Goal: Task Accomplishment & Management: Use online tool/utility

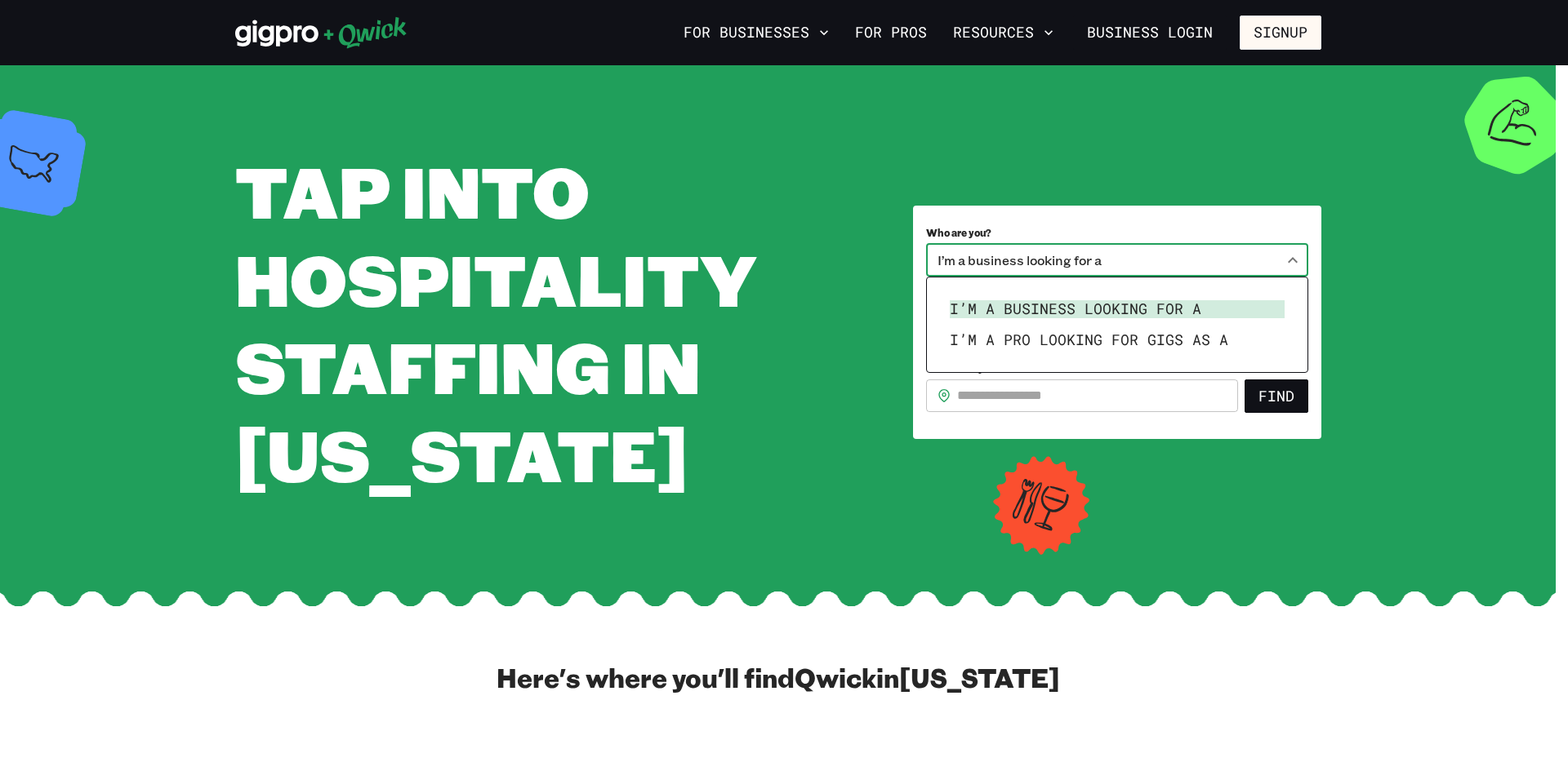
click at [1293, 261] on body "**********" at bounding box center [784, 386] width 1568 height 771
click at [1142, 335] on li "I’m a pro looking for Gigs as a" at bounding box center [1117, 340] width 347 height 31
type input "***"
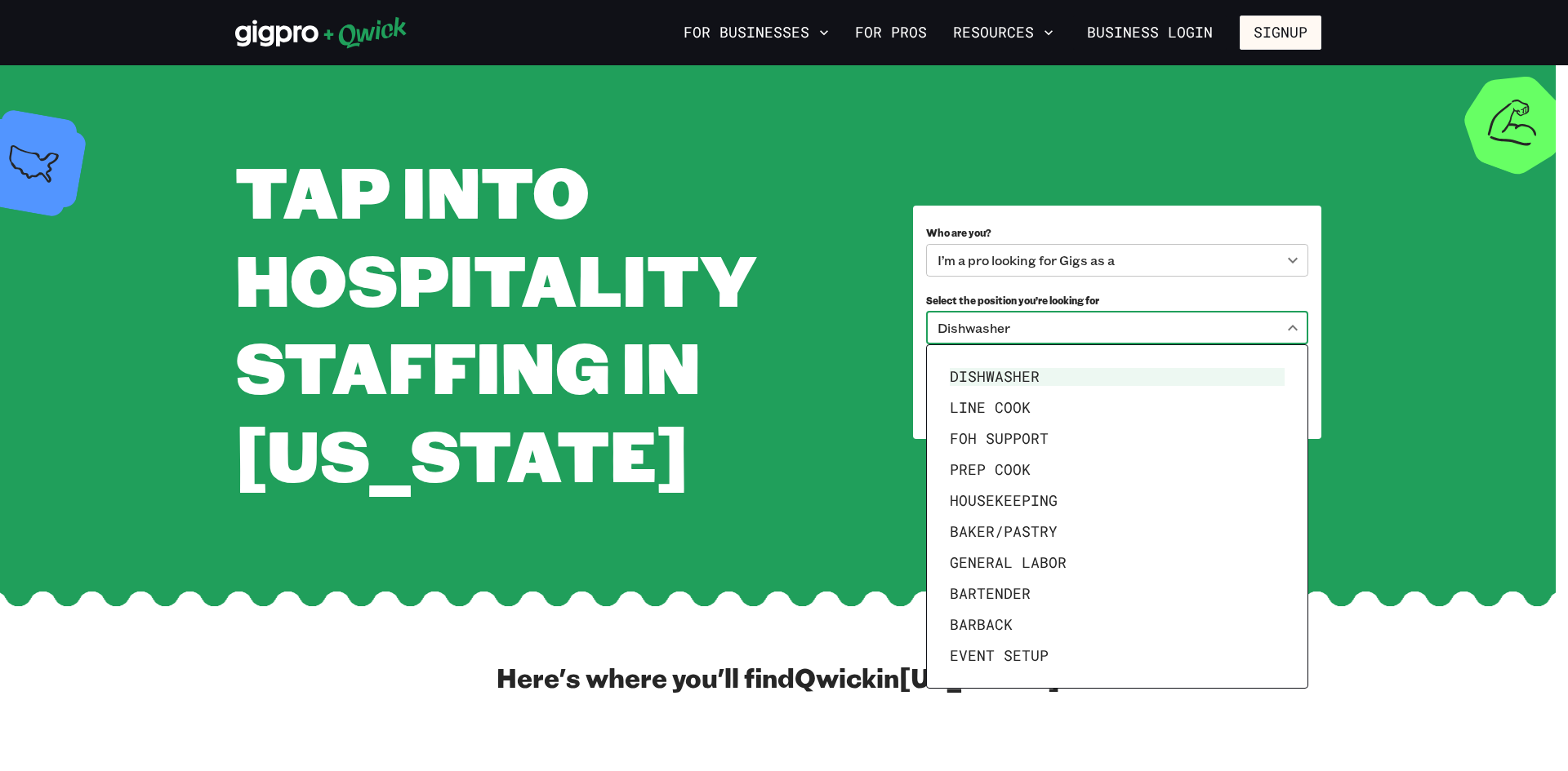
click at [1285, 324] on body "**********" at bounding box center [784, 386] width 1568 height 771
click at [1049, 568] on li "General Labor" at bounding box center [1117, 563] width 347 height 31
type input "**********"
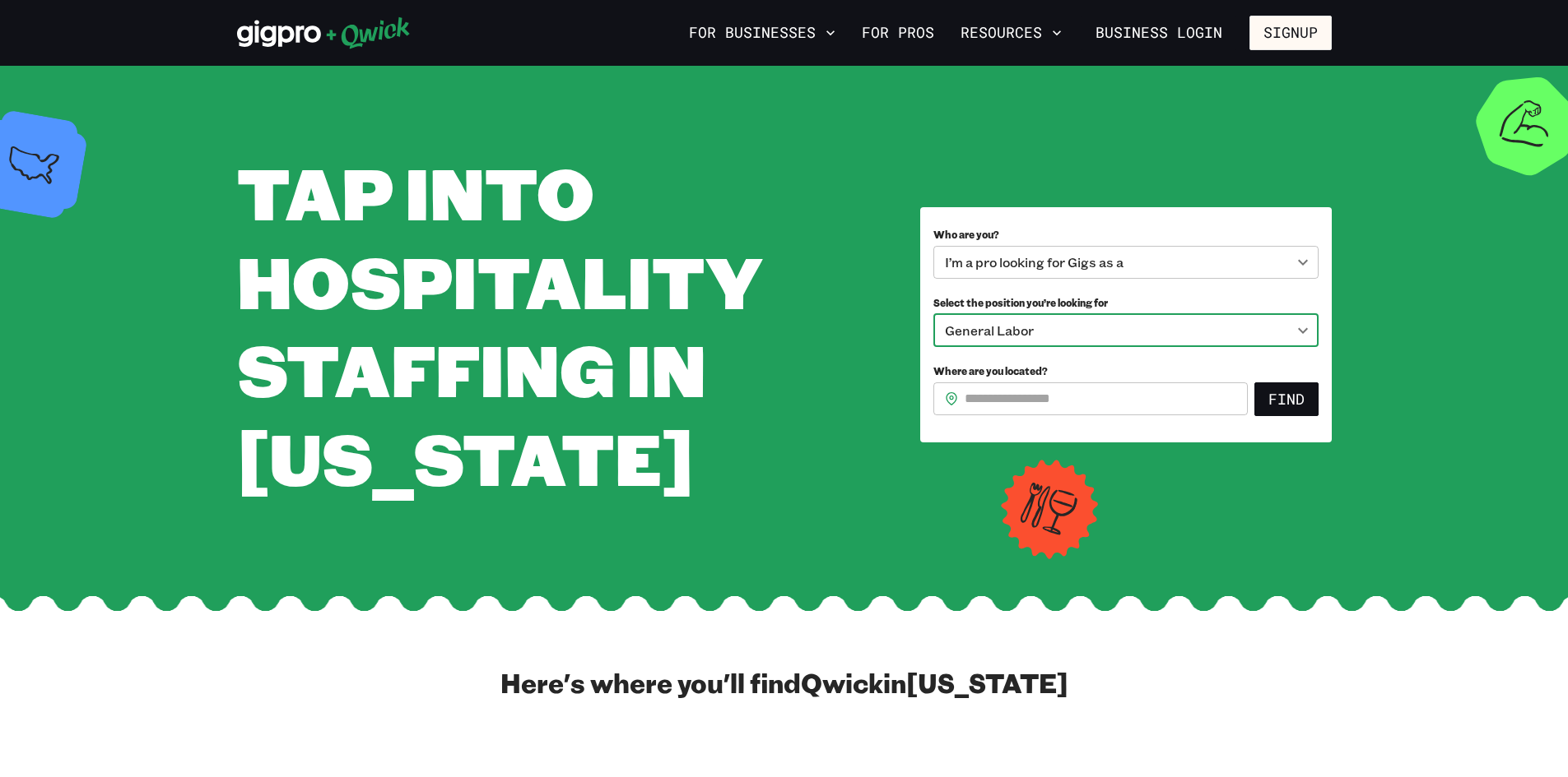
click at [1107, 404] on input "Where are you located?" at bounding box center [1106, 399] width 283 height 33
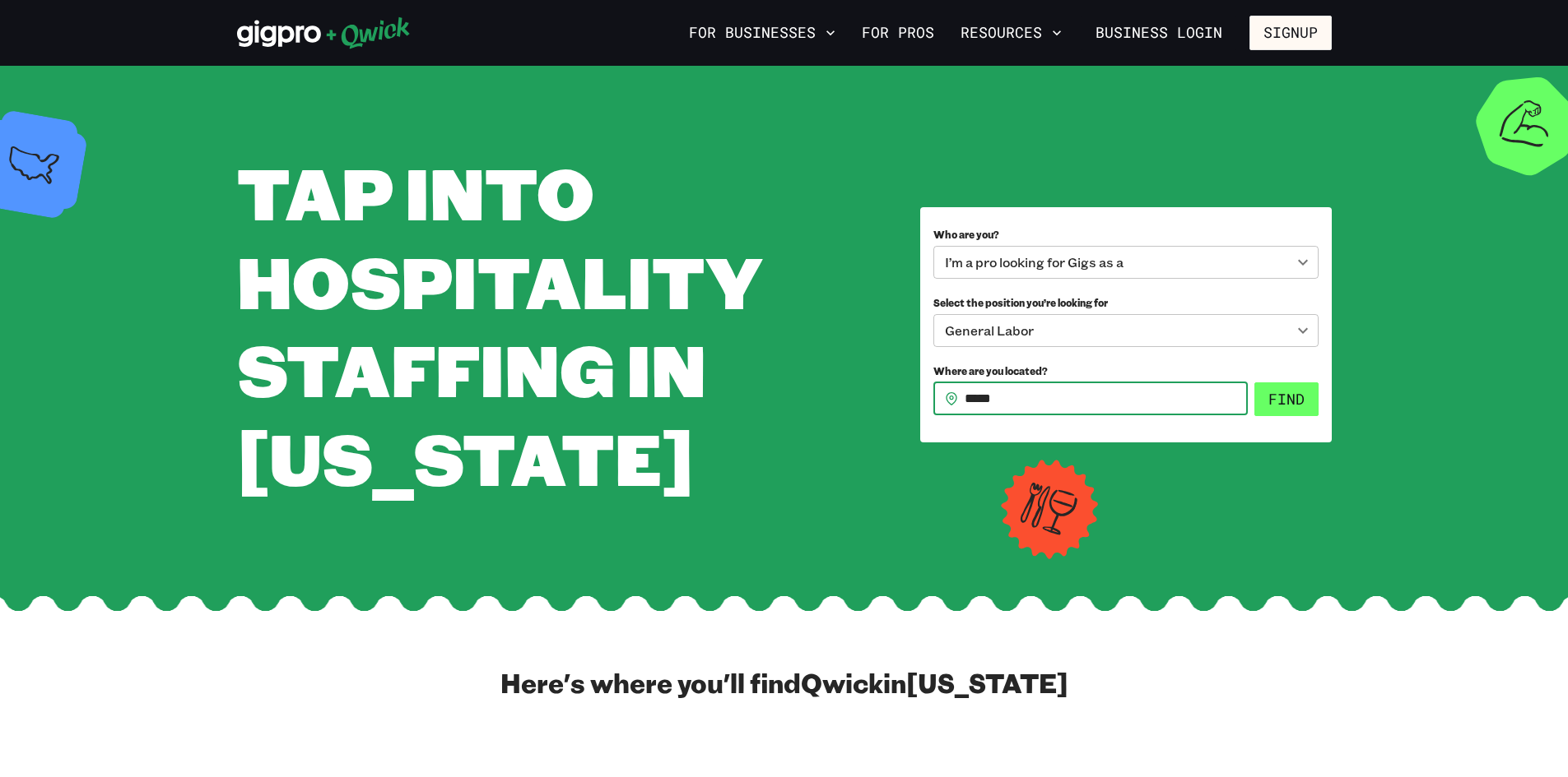
type input "*****"
click at [1275, 396] on button "Find" at bounding box center [1286, 400] width 64 height 35
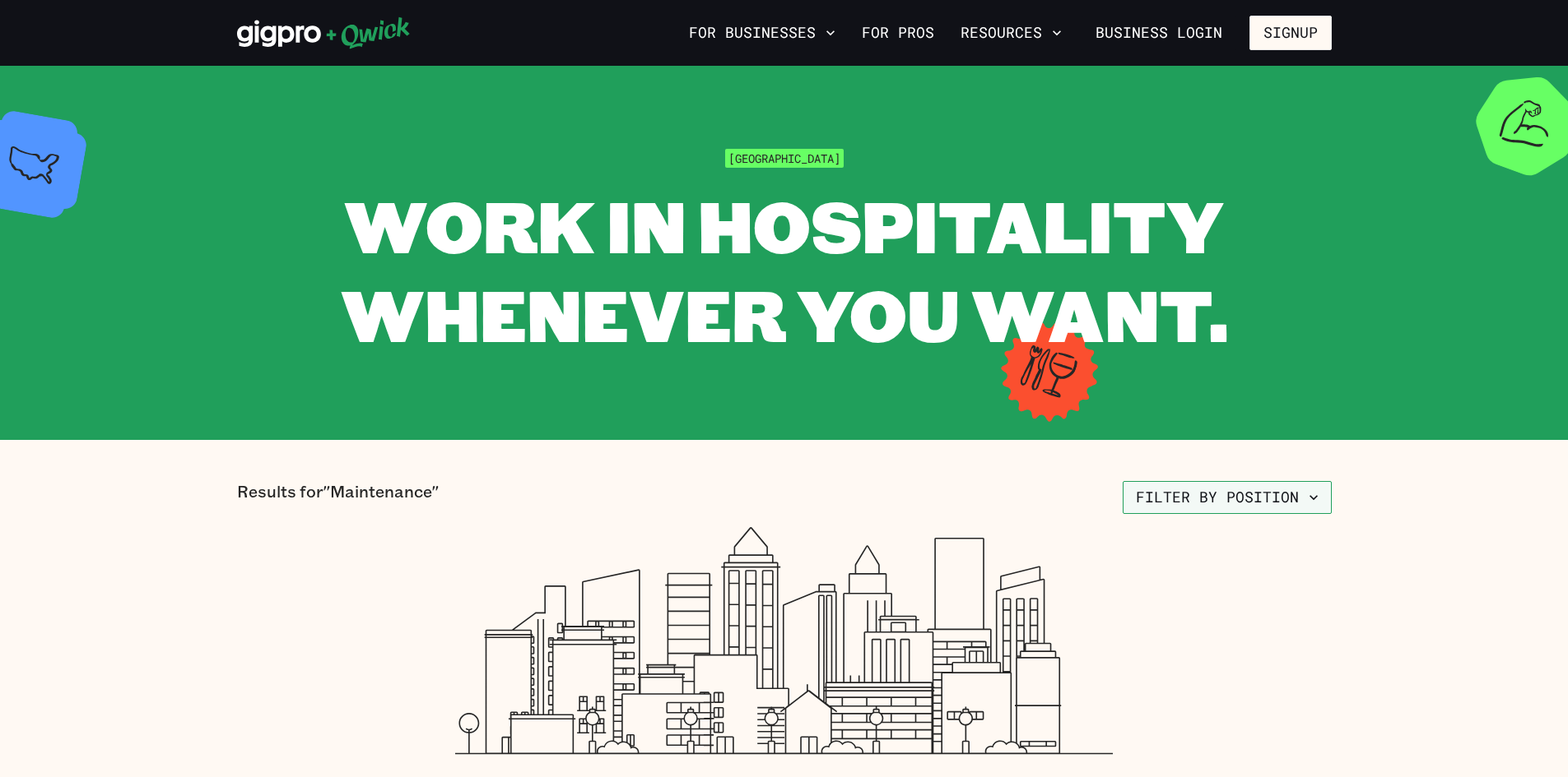
click at [1316, 489] on button "Filter by position" at bounding box center [1227, 497] width 209 height 33
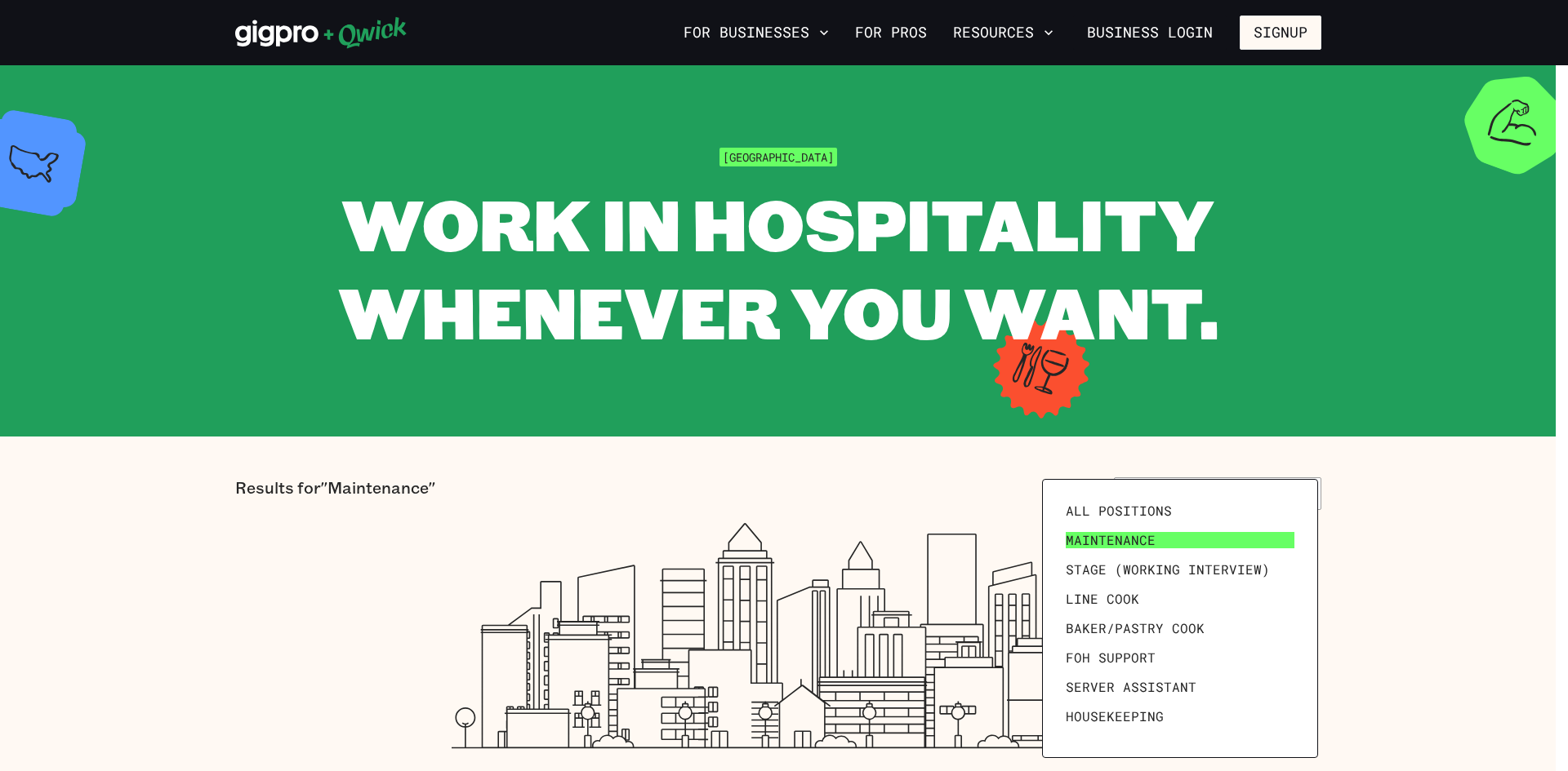
click at [1155, 535] on link "Maintenance" at bounding box center [1180, 540] width 241 height 30
click at [1155, 508] on span "All Positions" at bounding box center [1118, 511] width 106 height 16
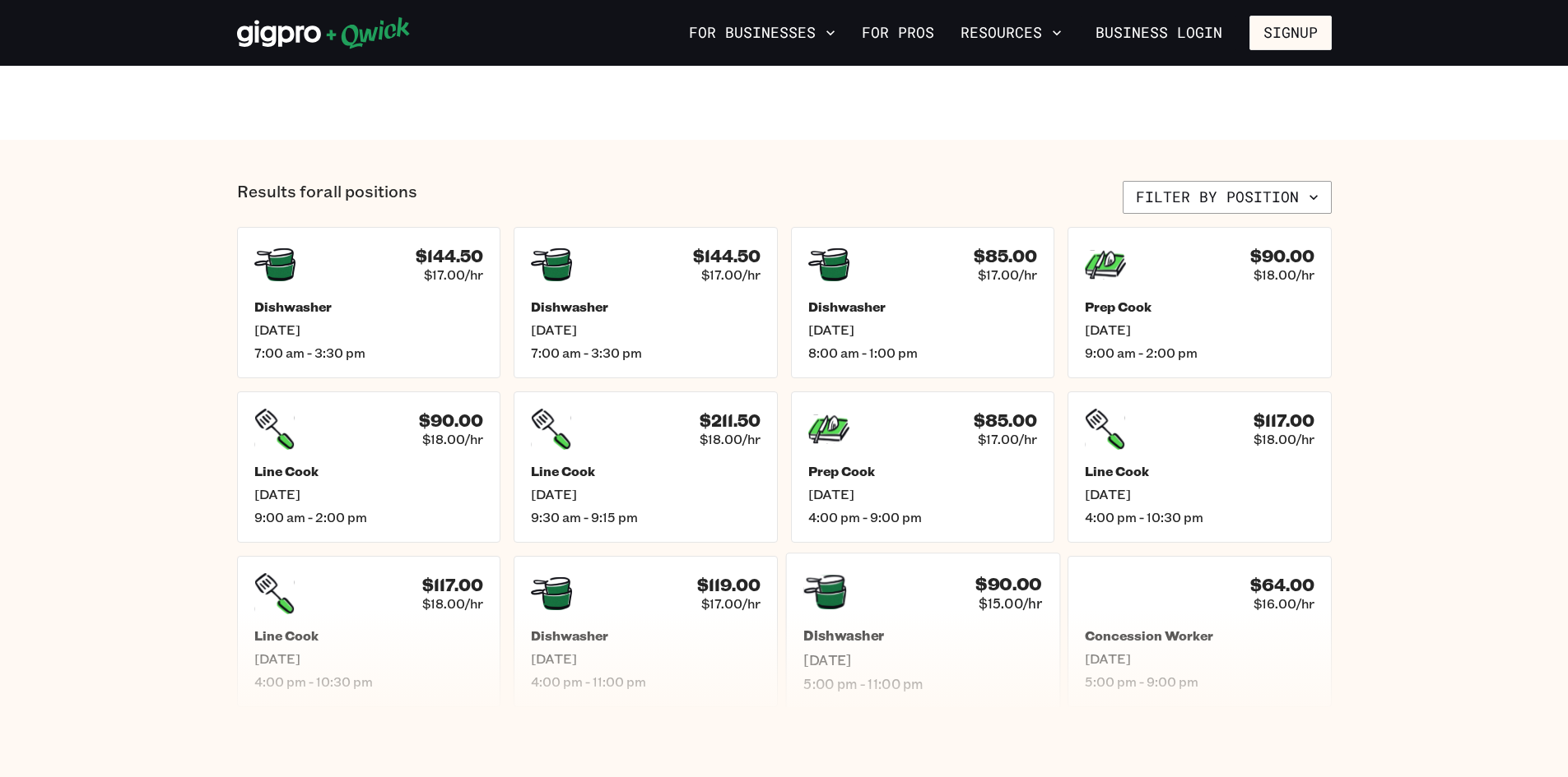
scroll to position [658, 0]
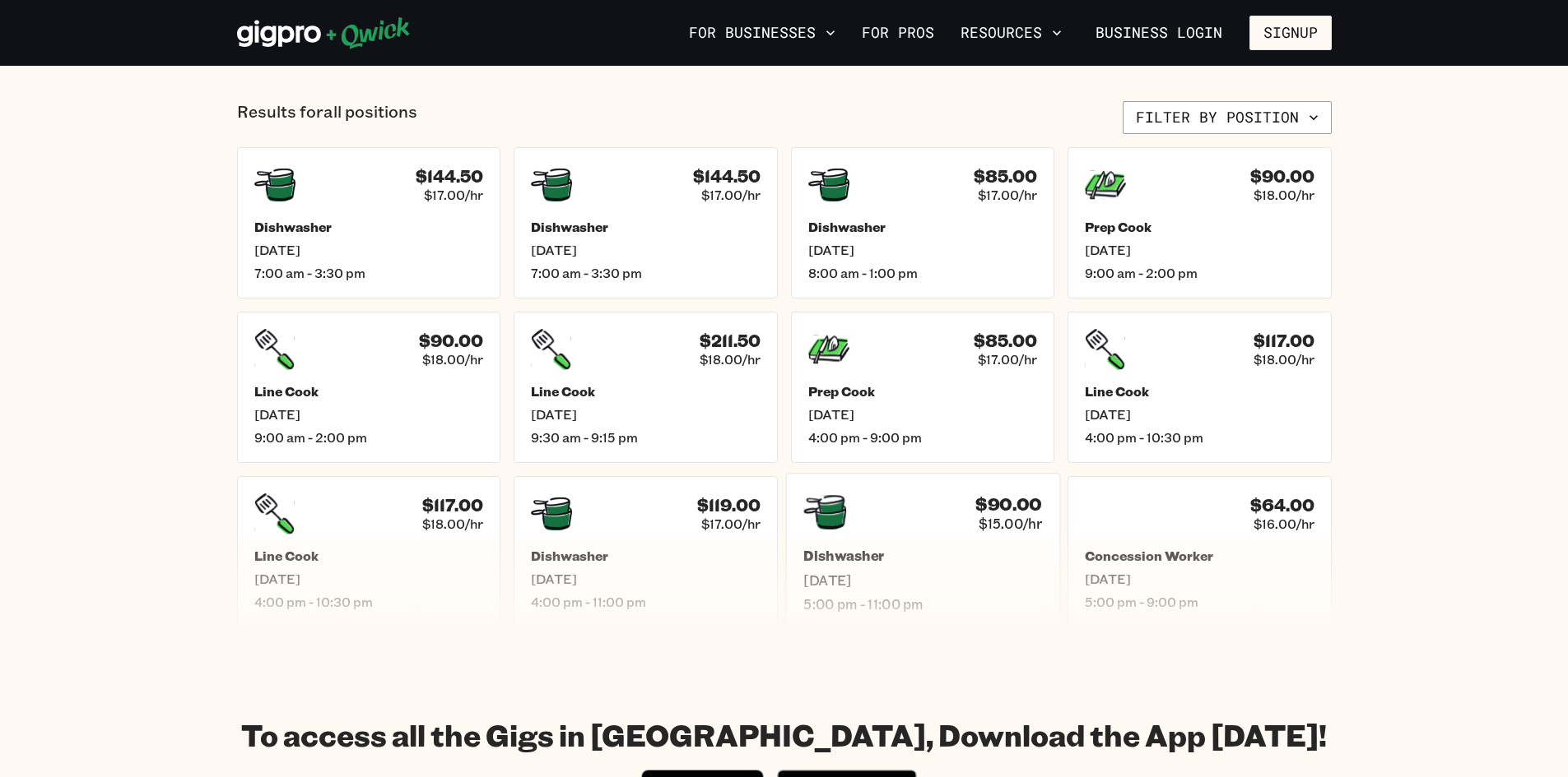
click at [868, 529] on div "$90.00 $15.00/hr" at bounding box center [923, 513] width 239 height 42
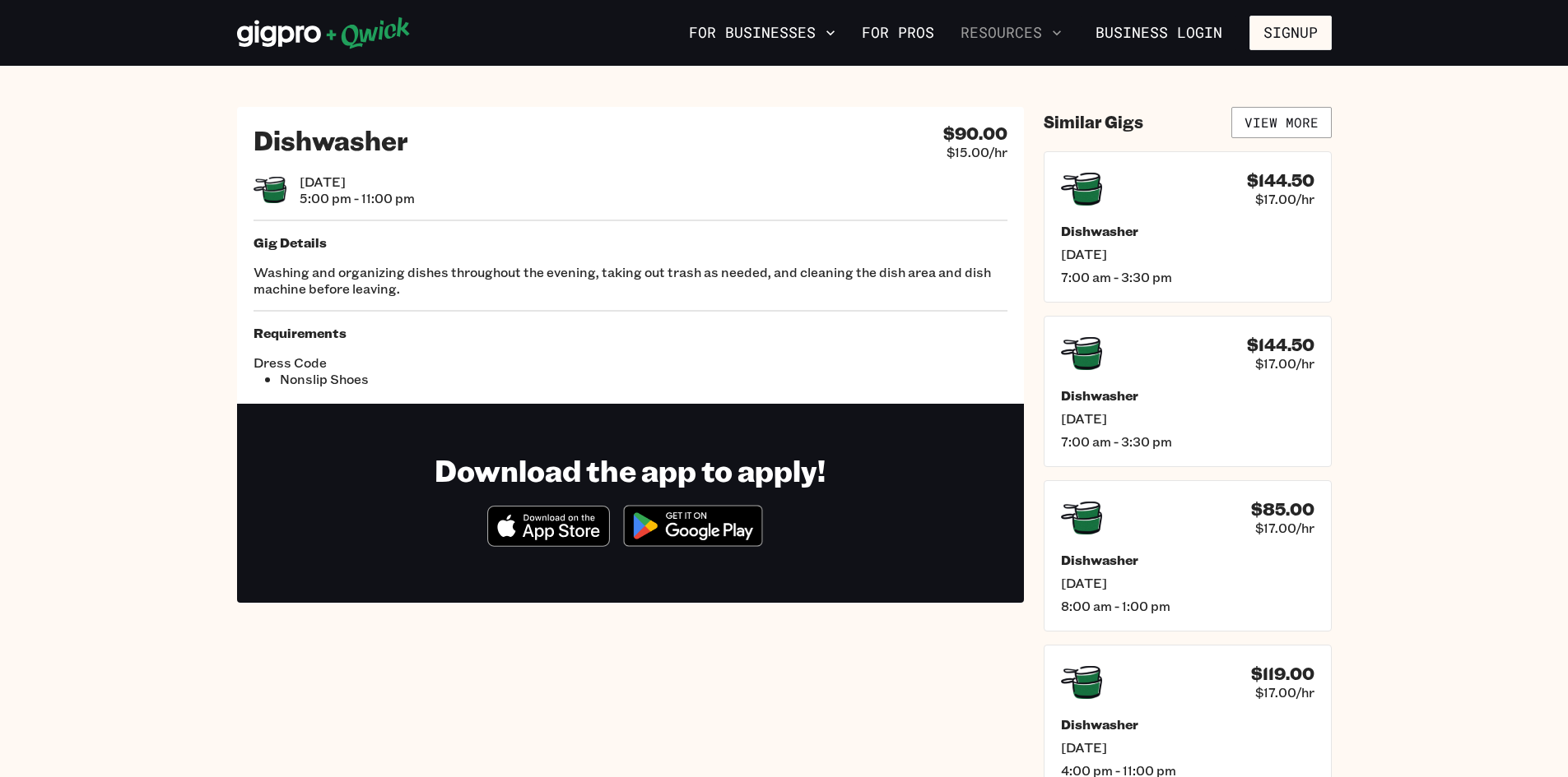
click at [1062, 37] on icon "button" at bounding box center [1056, 33] width 16 height 16
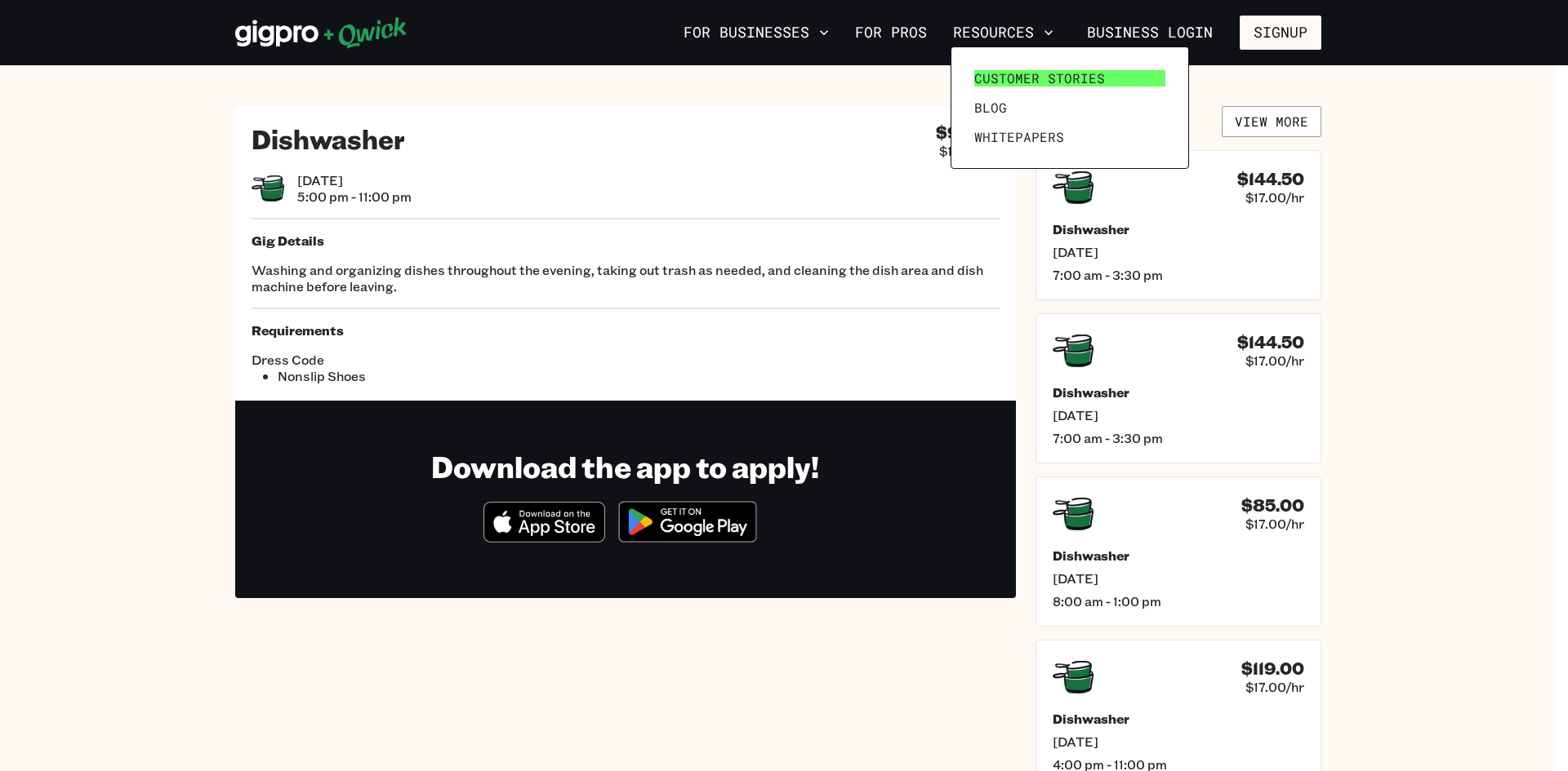
click at [1057, 83] on span "Customer stories" at bounding box center [1039, 78] width 131 height 16
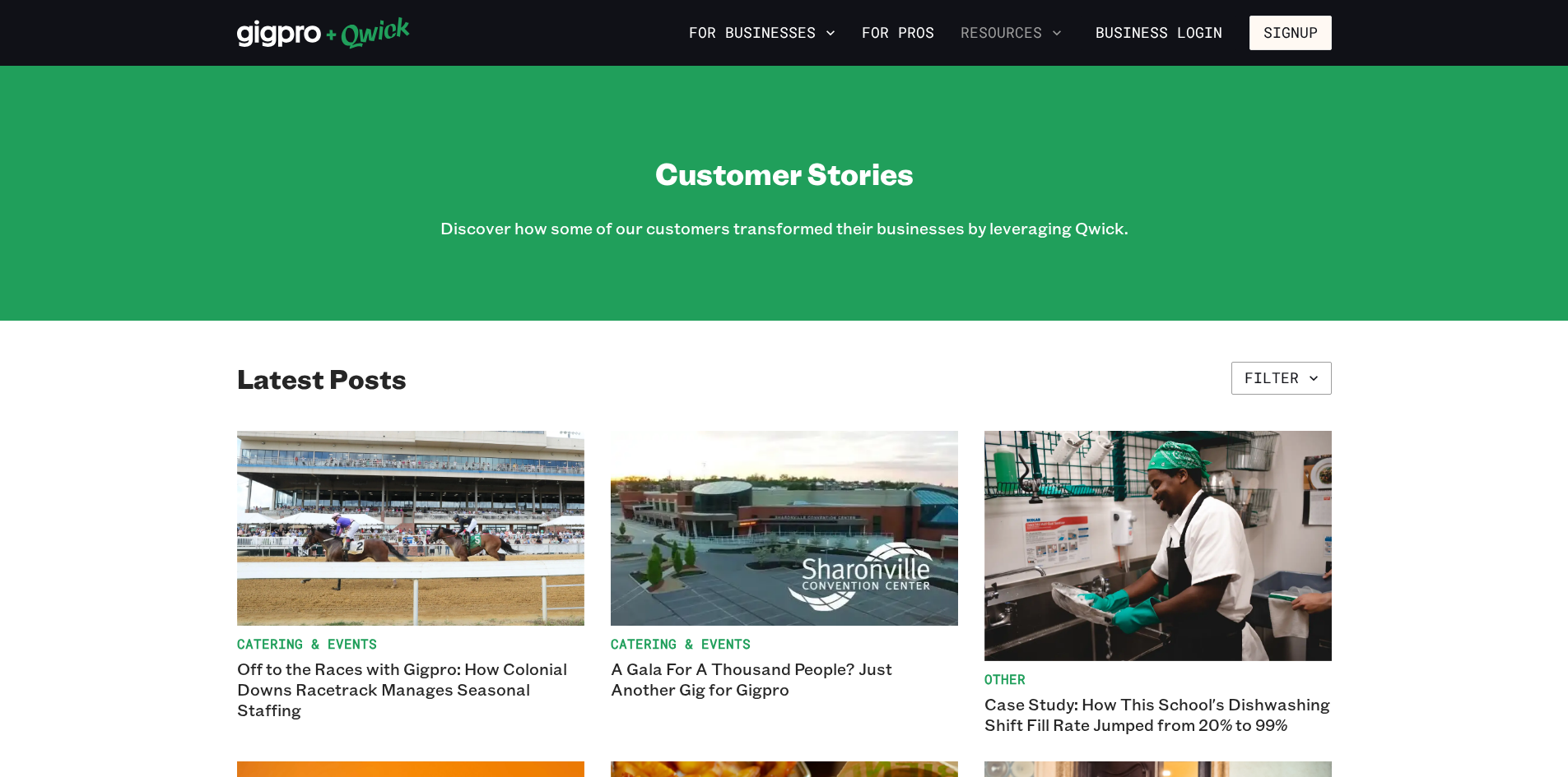
click at [1064, 30] on icon "button" at bounding box center [1056, 33] width 16 height 16
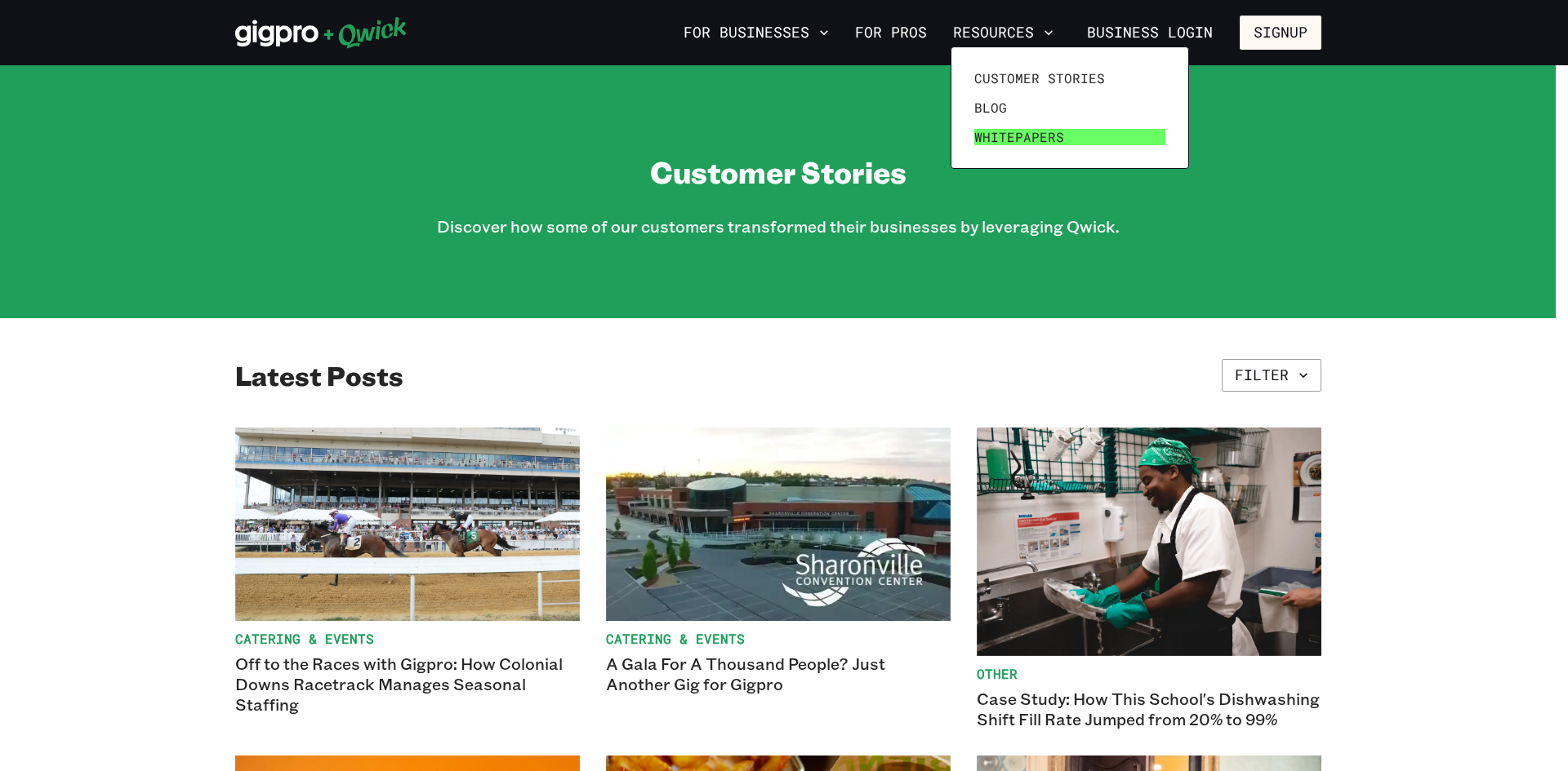
click at [1029, 138] on span "Whitepapers" at bounding box center [1019, 136] width 90 height 16
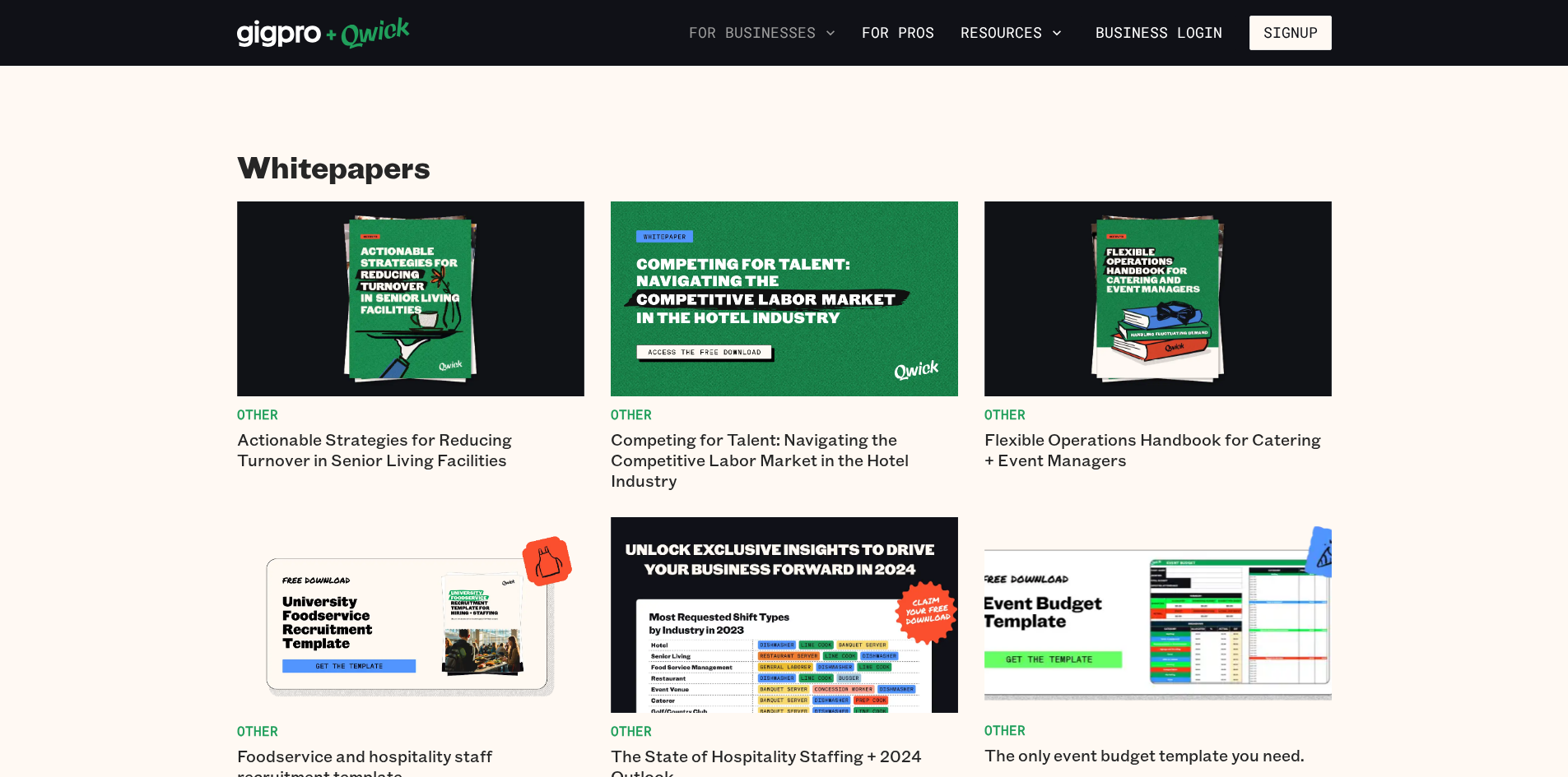
click at [829, 34] on icon "button" at bounding box center [830, 33] width 16 height 16
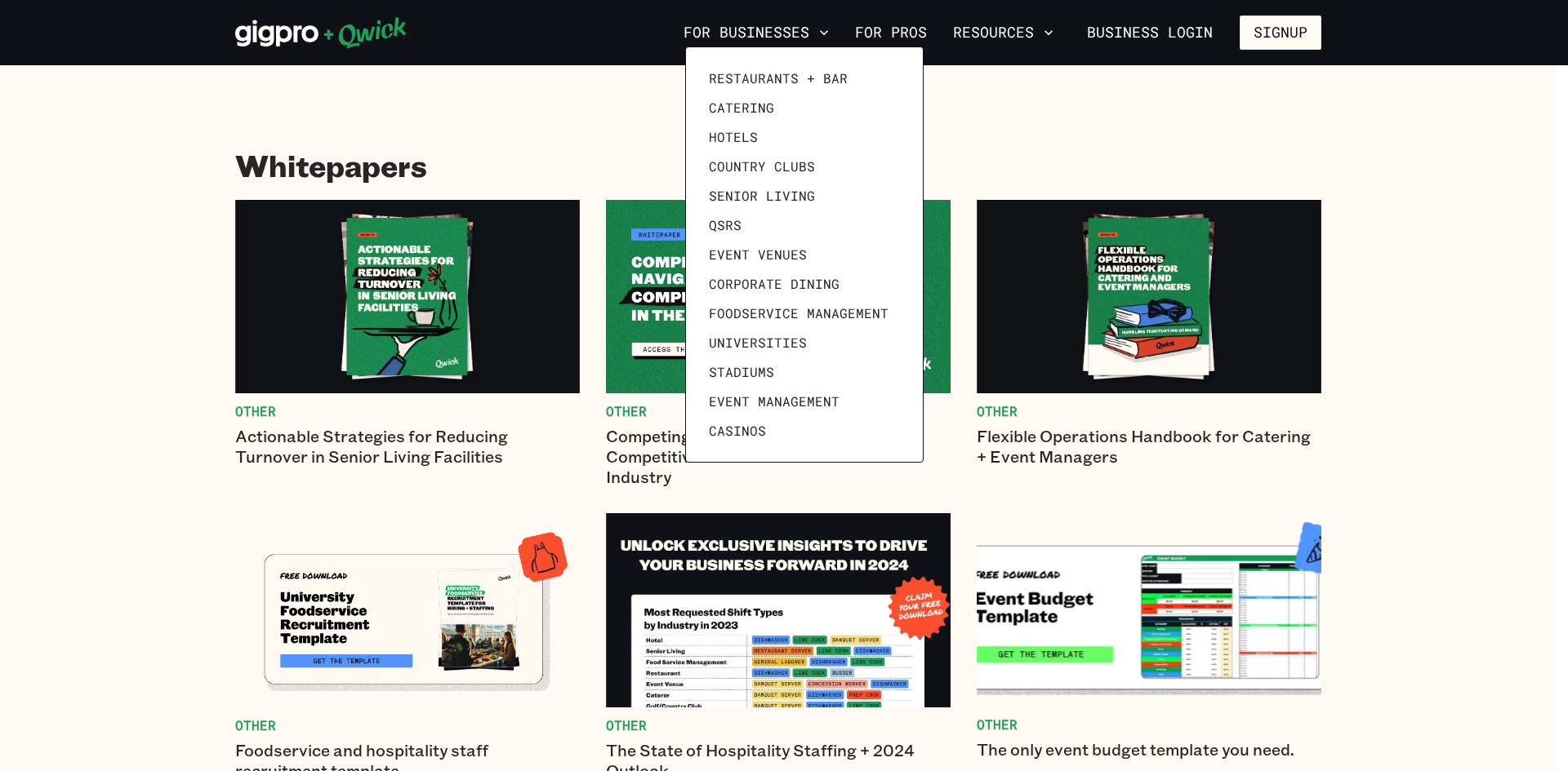
click at [1191, 41] on div at bounding box center [784, 386] width 1568 height 771
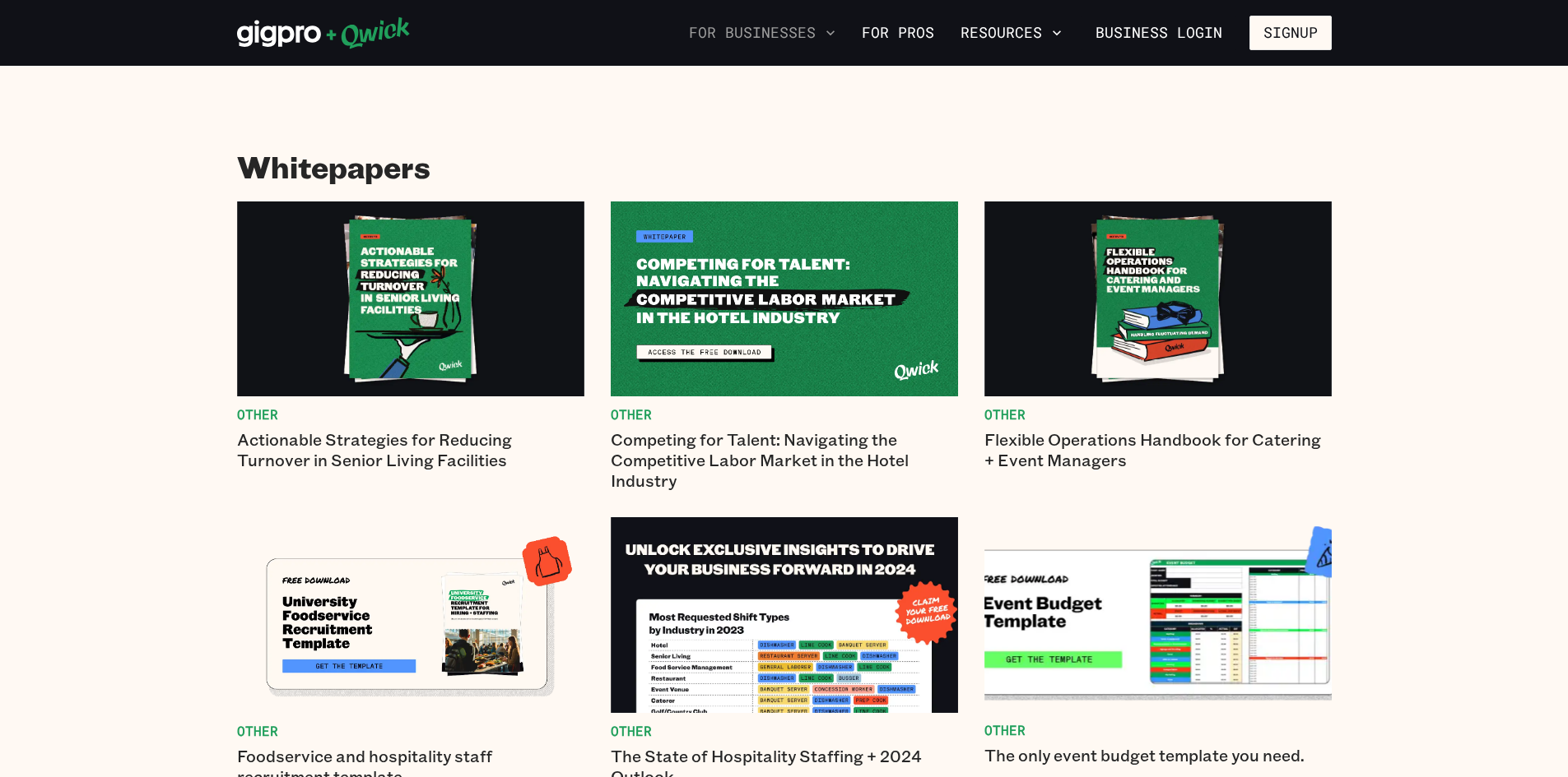
click at [824, 38] on button "For Businesses" at bounding box center [762, 33] width 160 height 28
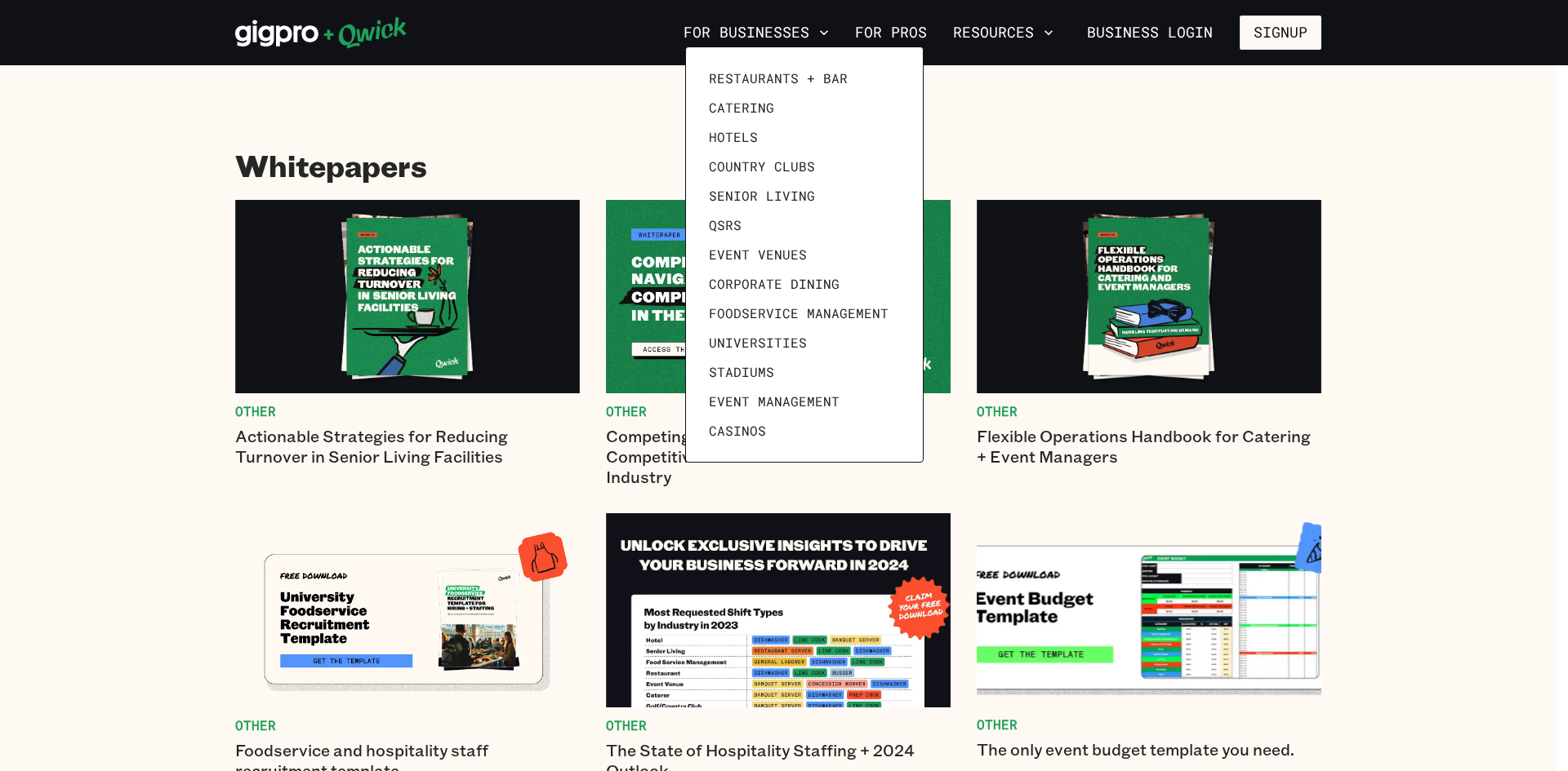
click at [585, 122] on div at bounding box center [784, 386] width 1568 height 771
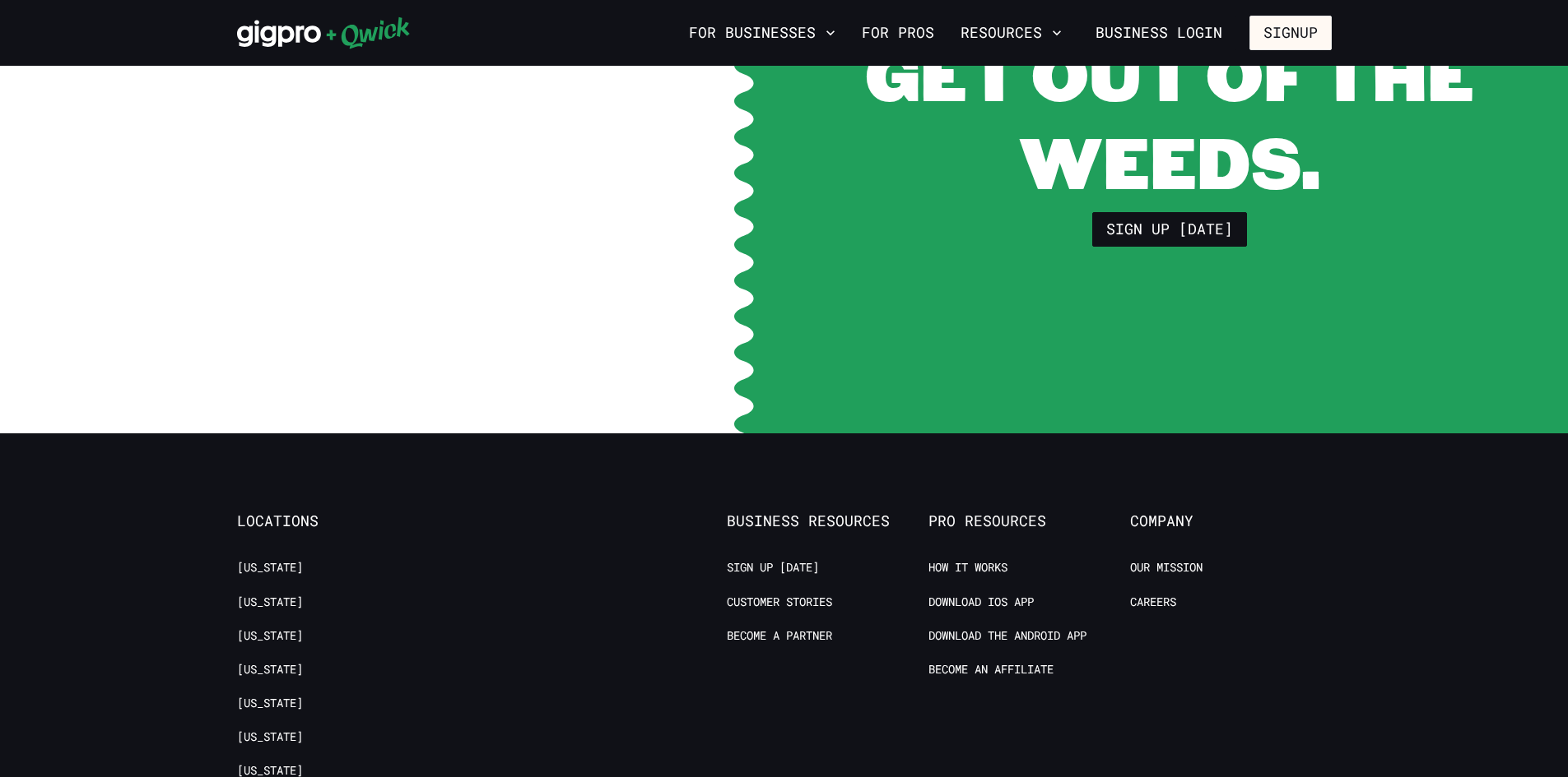
scroll to position [1728, 0]
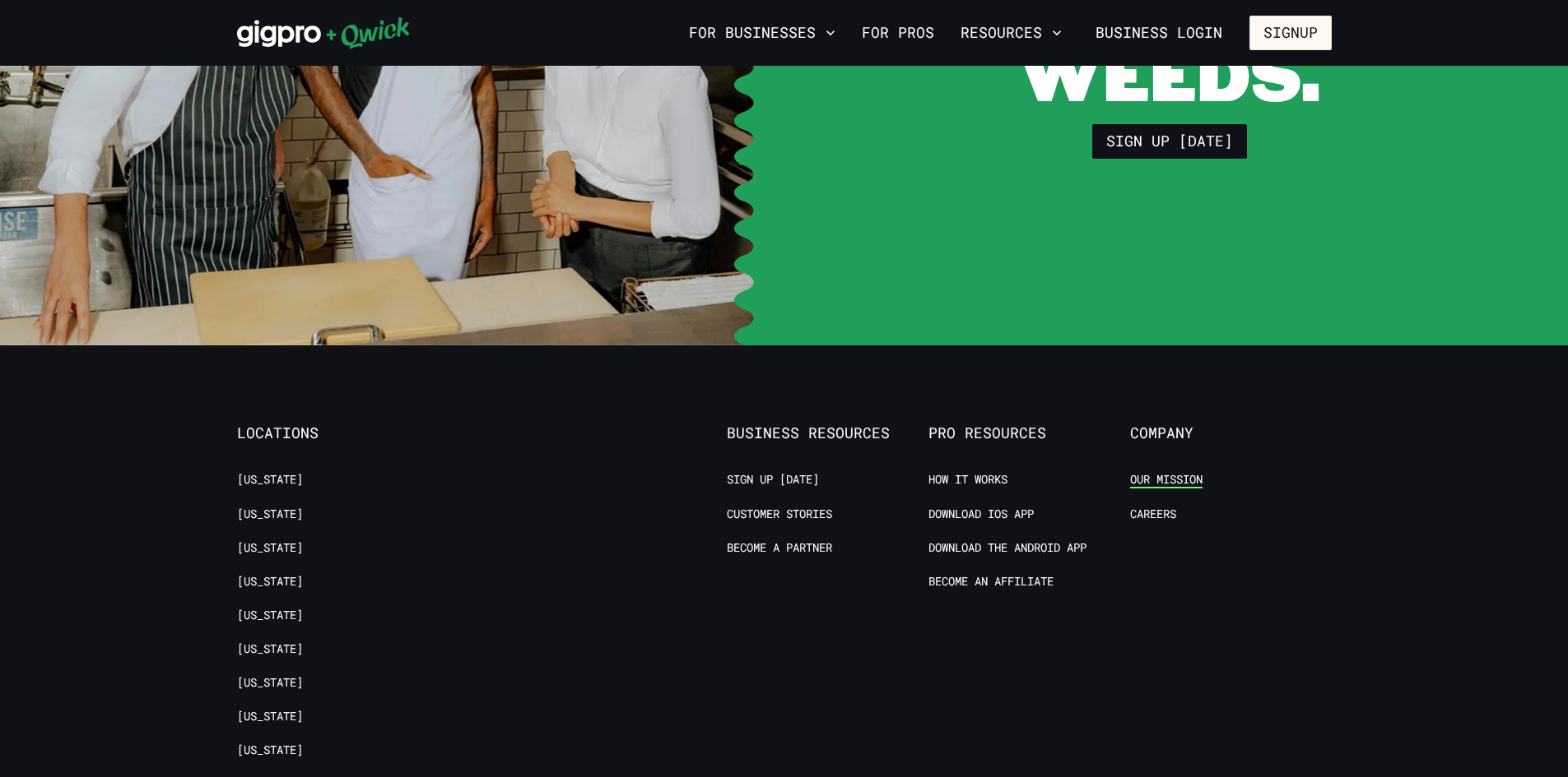
click at [1169, 475] on link "Our Mission" at bounding box center [1166, 480] width 72 height 15
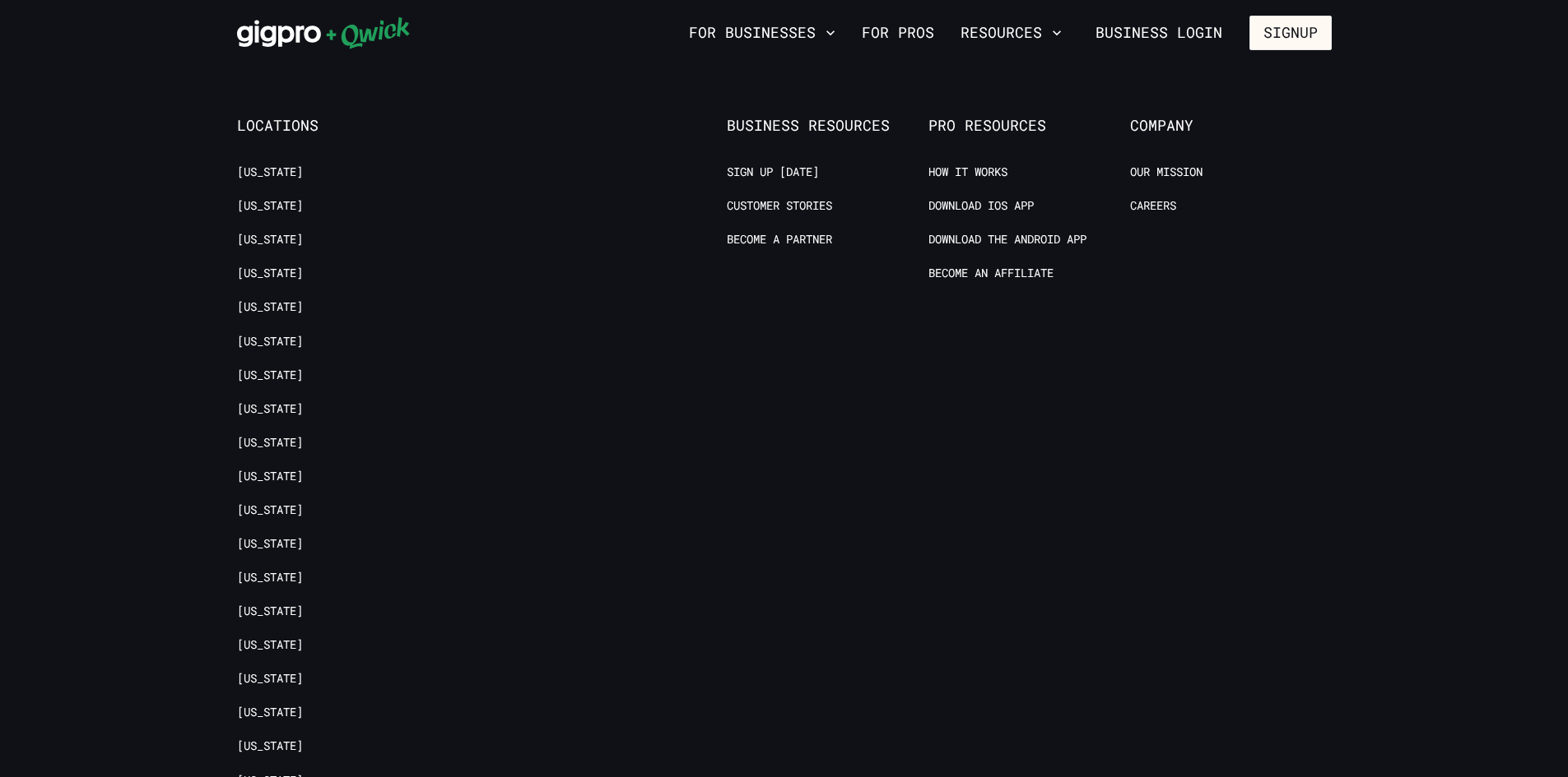
scroll to position [2221, 0]
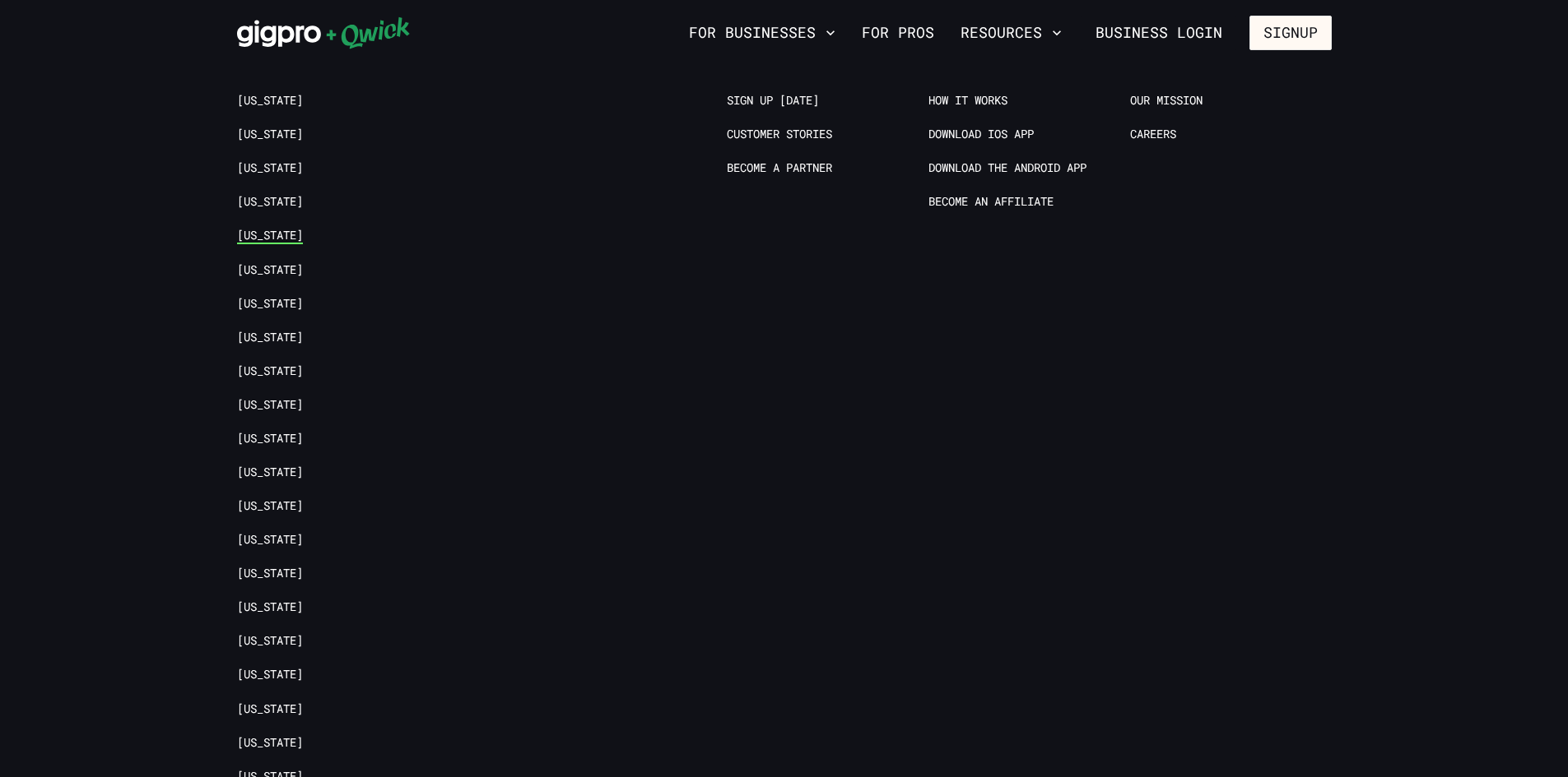
click at [242, 230] on link "[US_STATE]" at bounding box center [269, 236] width 65 height 15
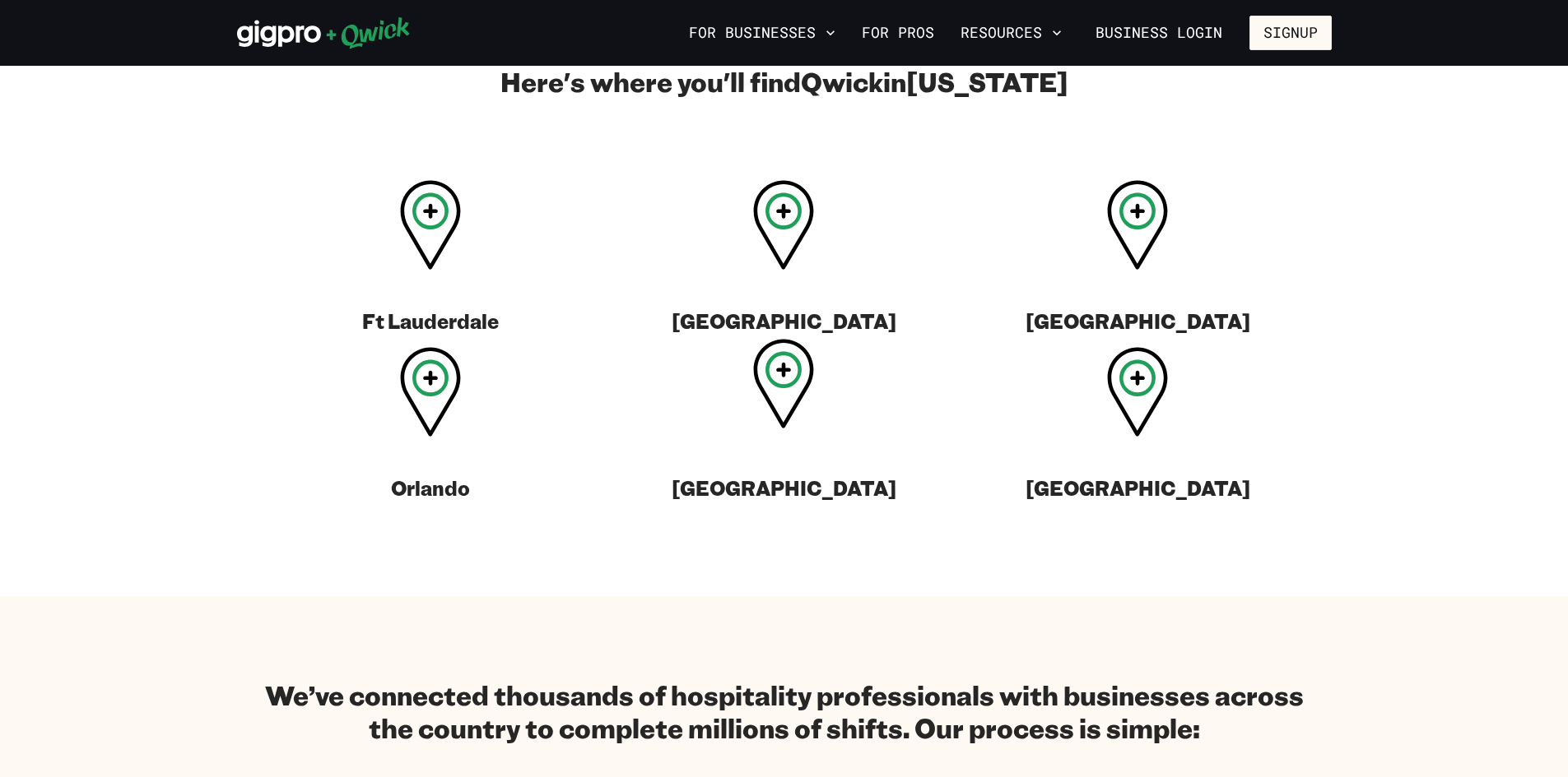
scroll to position [658, 0]
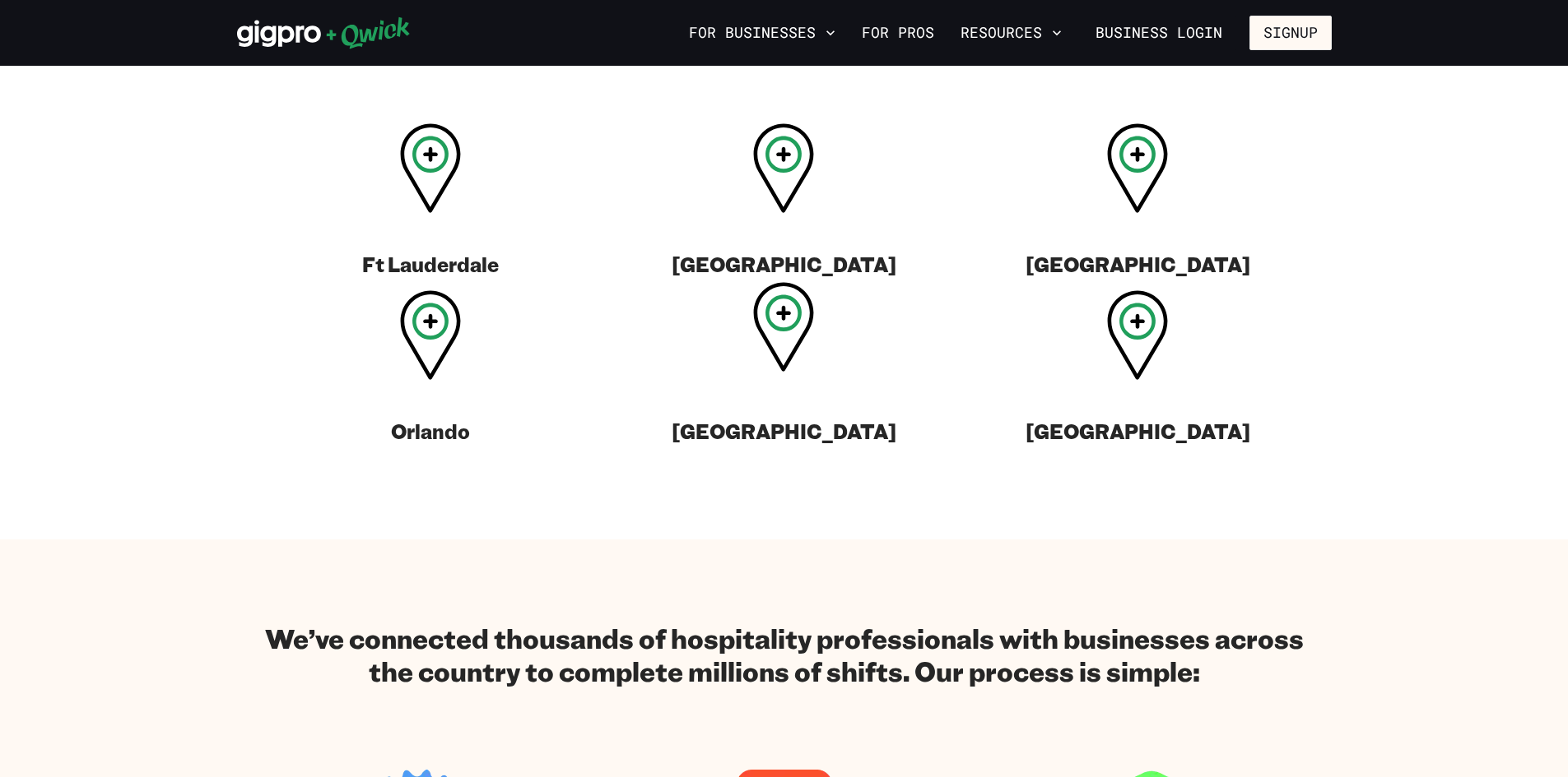
click at [778, 358] on icon at bounding box center [783, 326] width 61 height 89
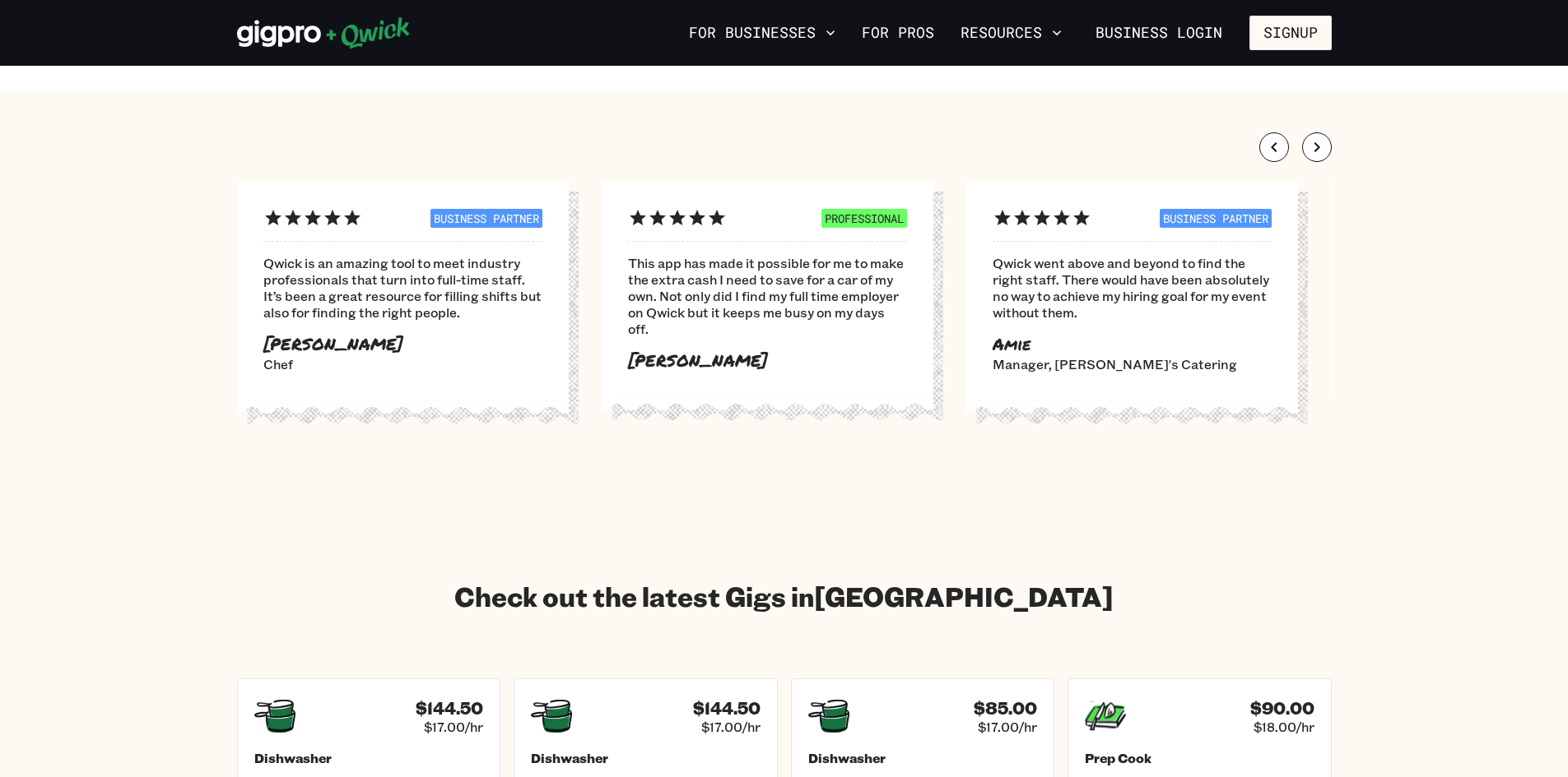
scroll to position [1481, 0]
